Goal: Find specific page/section: Find specific page/section

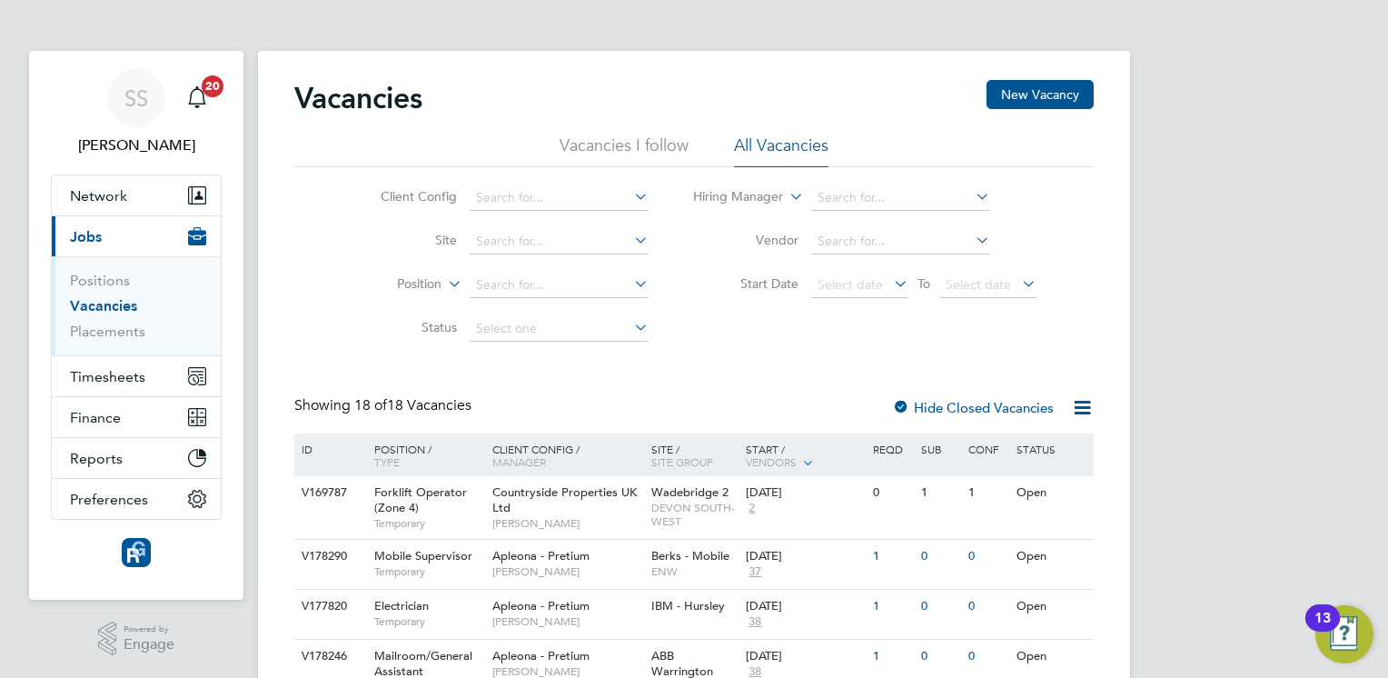
click at [110, 285] on link "Positions" at bounding box center [100, 280] width 60 height 17
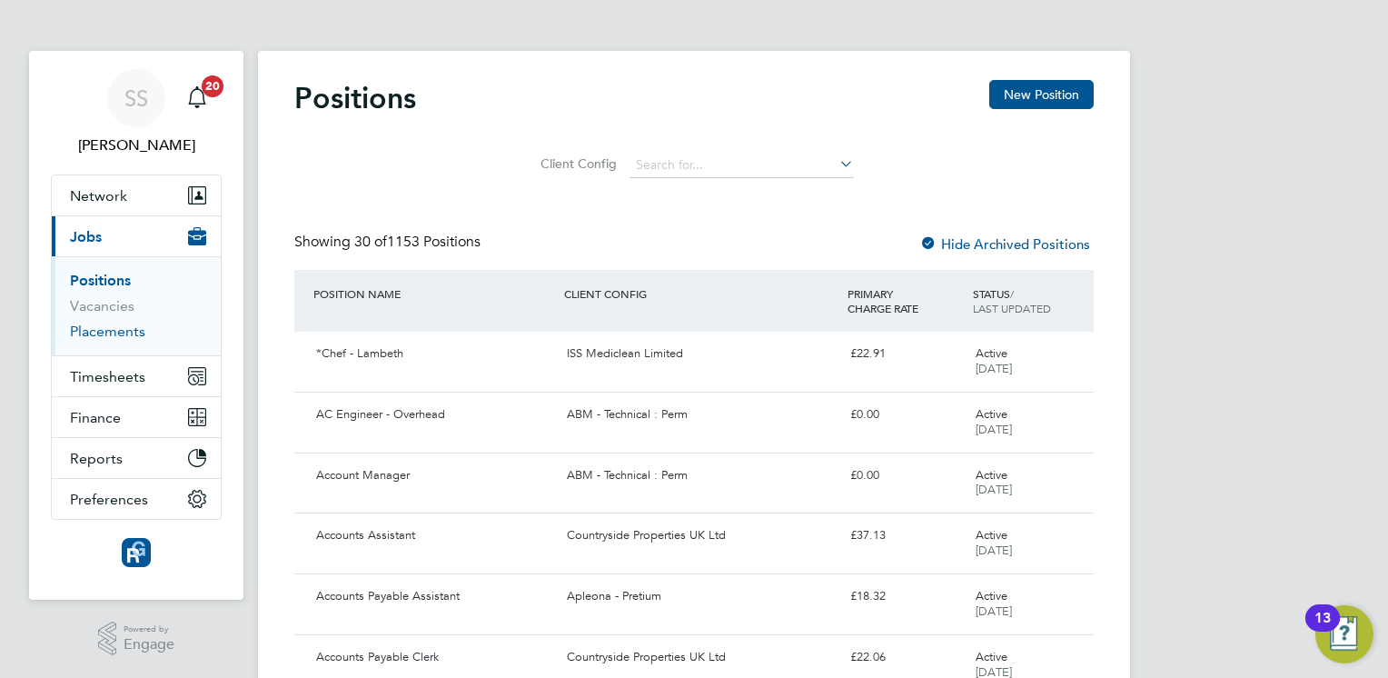
click at [114, 337] on link "Placements" at bounding box center [107, 331] width 75 height 17
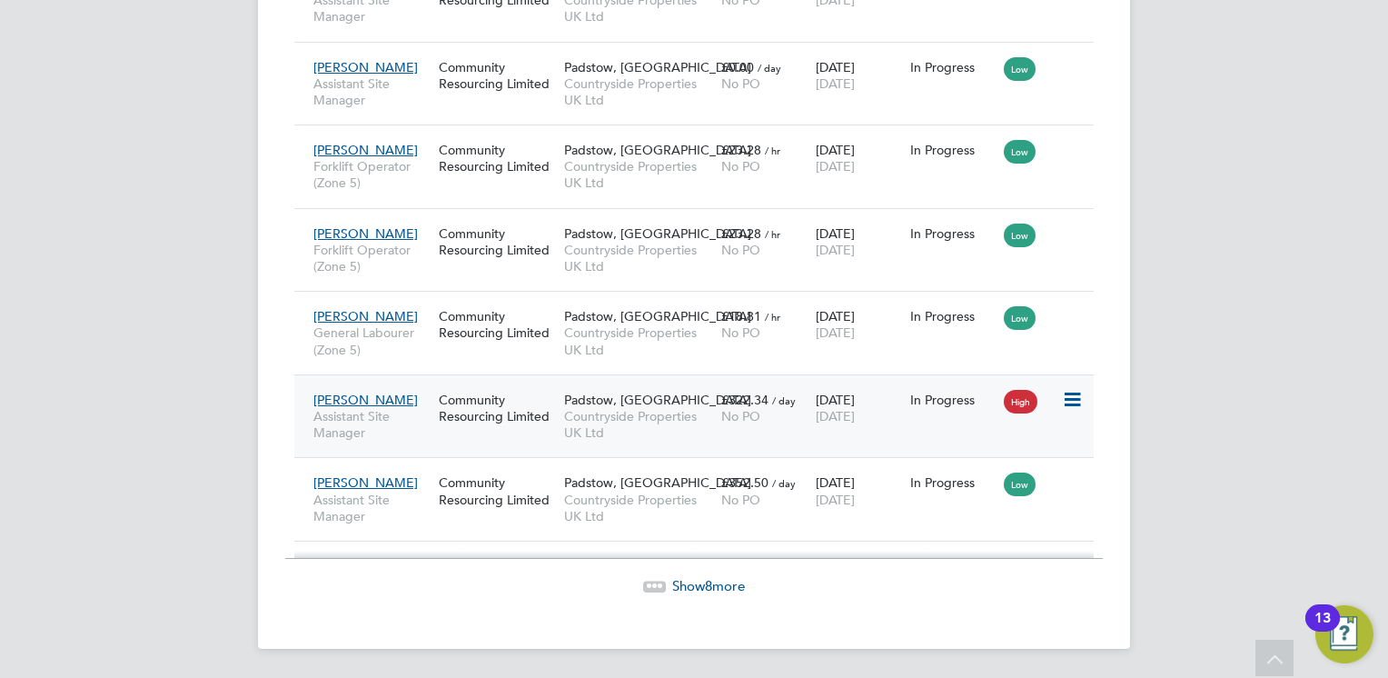
click at [342, 402] on span "[PERSON_NAME]" at bounding box center [365, 400] width 104 height 16
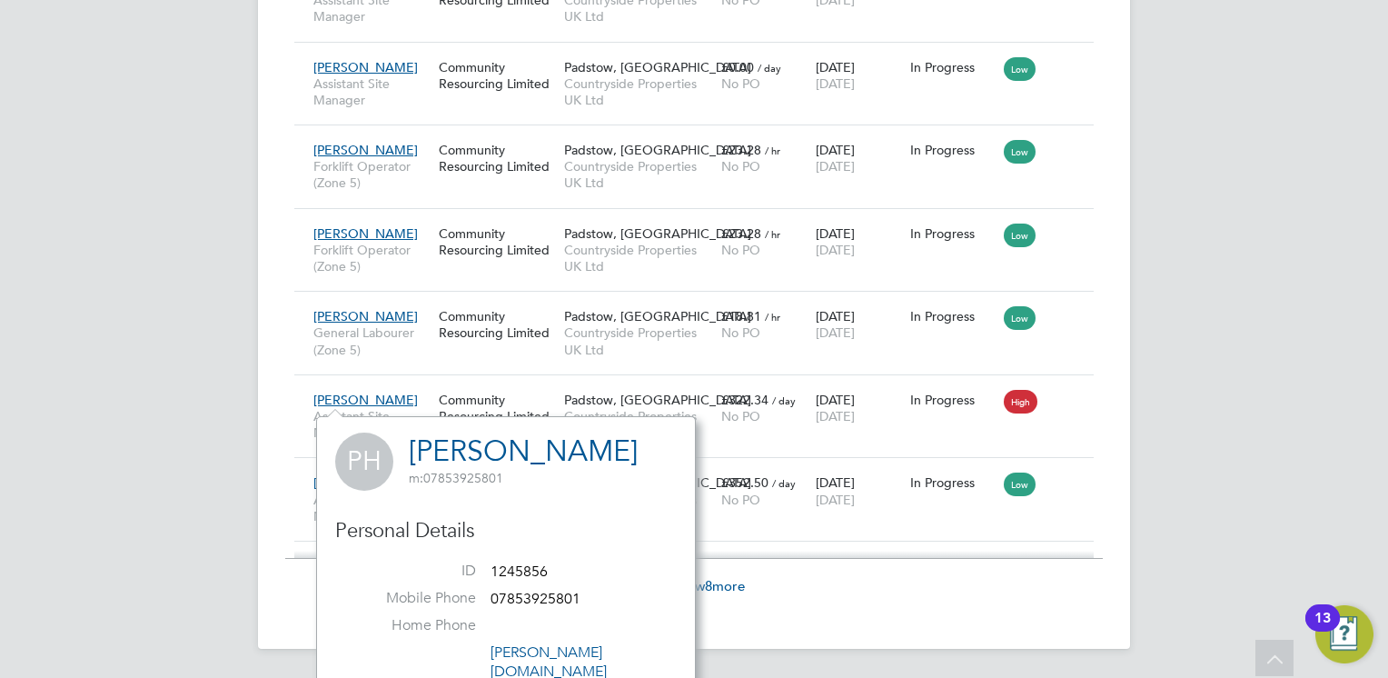
click at [474, 449] on link "[PERSON_NAME]" at bounding box center [523, 450] width 229 height 35
click at [782, 409] on div "No PO" at bounding box center [763, 416] width 85 height 16
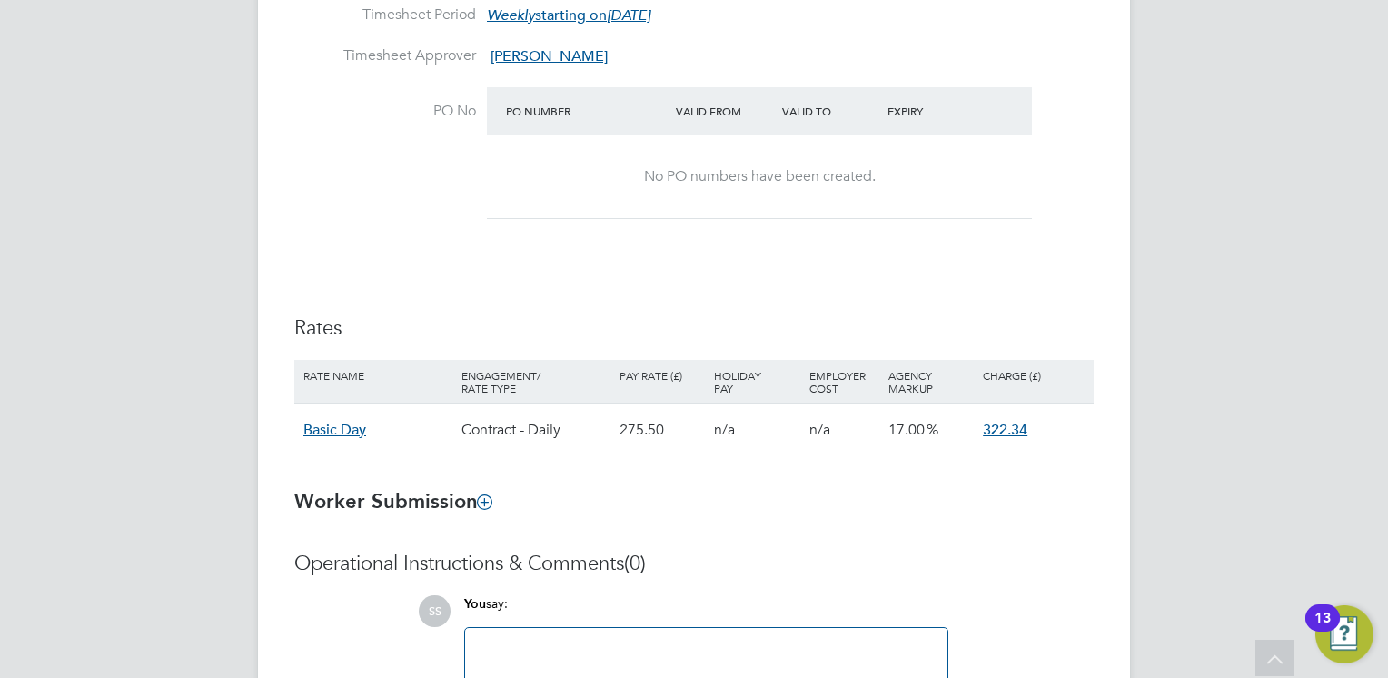
scroll to position [1090, 0]
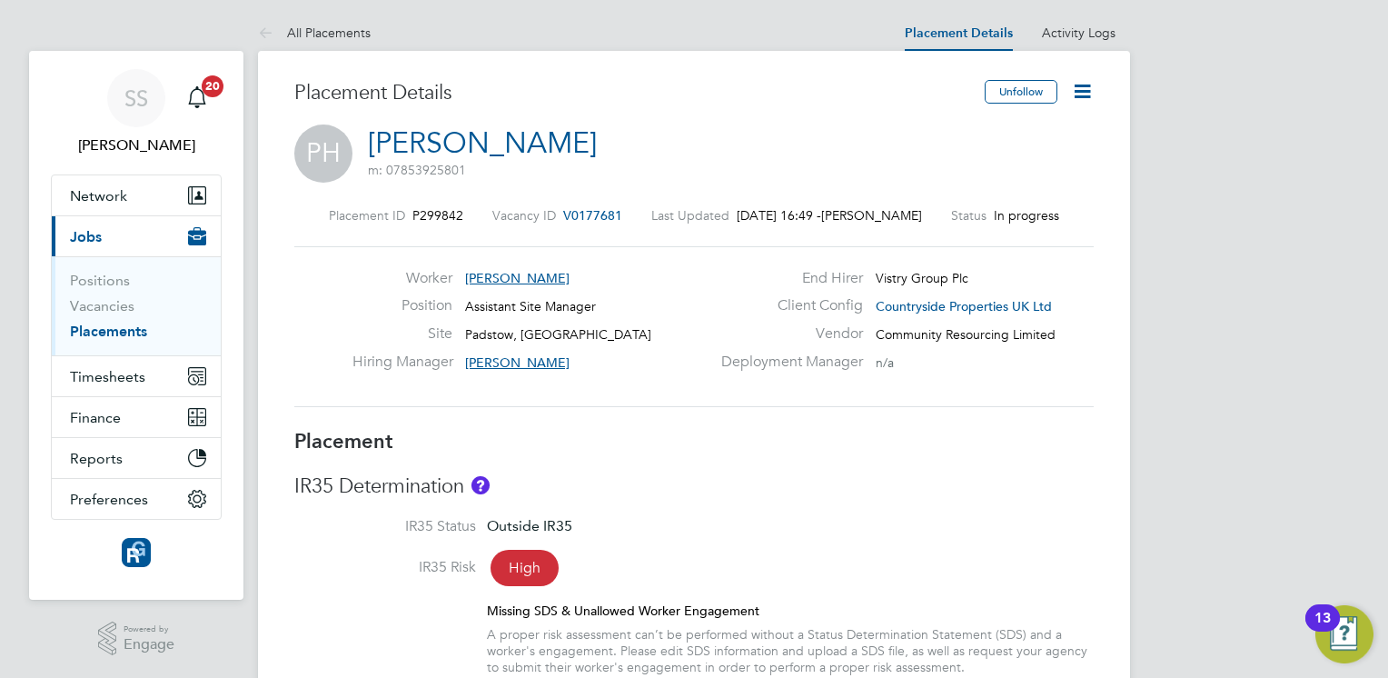
click at [581, 219] on span "V0177681" at bounding box center [592, 215] width 59 height 16
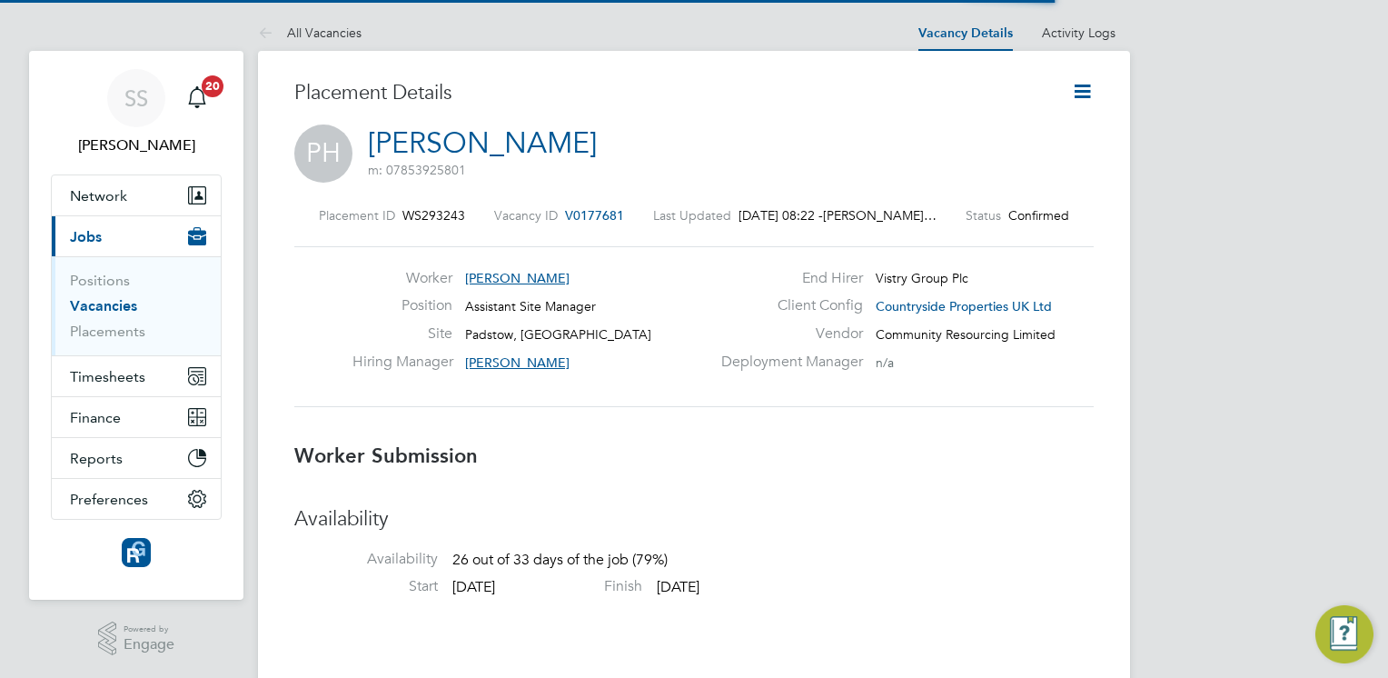
scroll to position [29, 359]
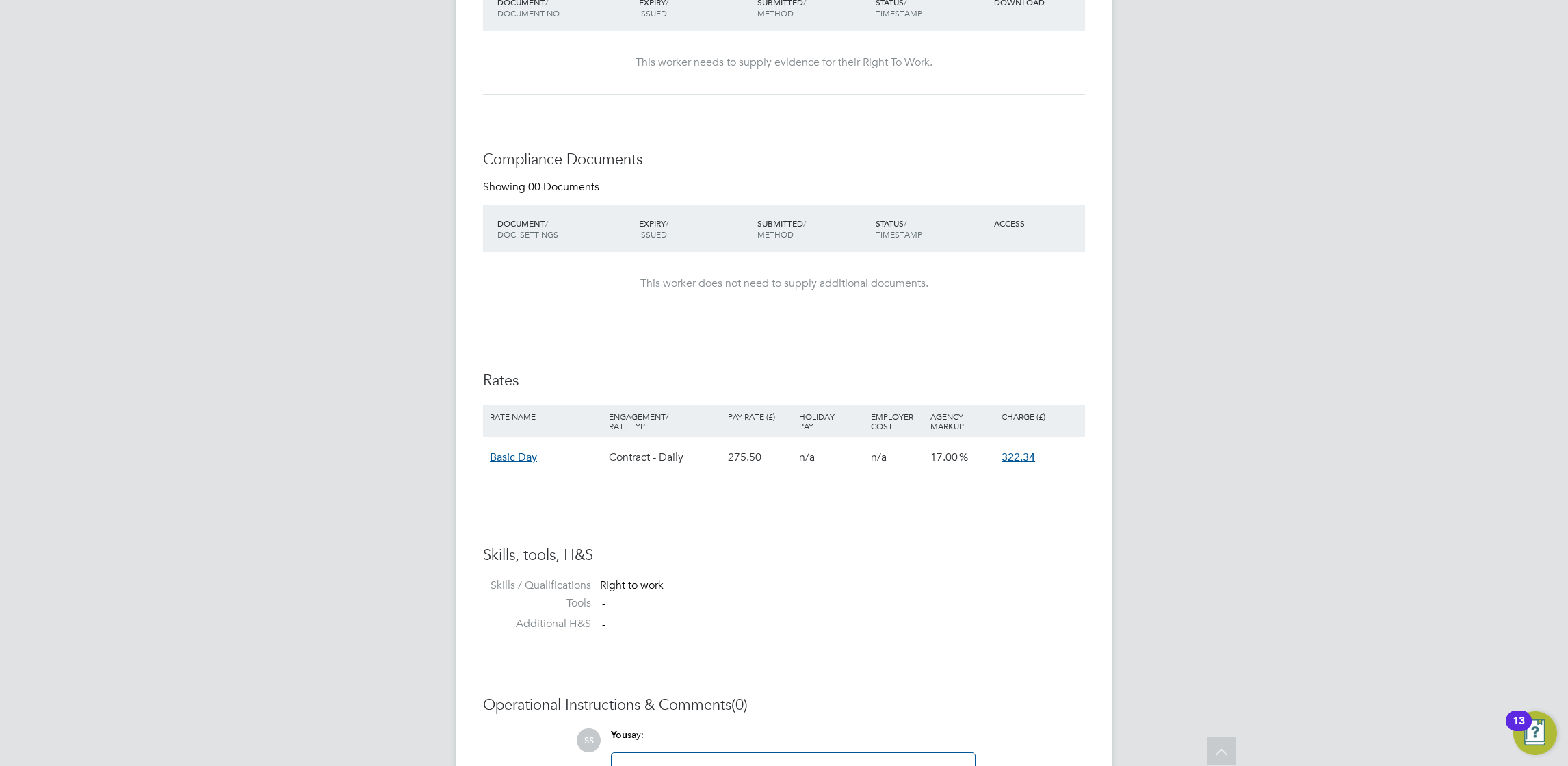
drag, startPoint x: 1318, startPoint y: 29, endPoint x: 1319, endPoint y: 23, distance: 6.1
